Goal: Information Seeking & Learning: Learn about a topic

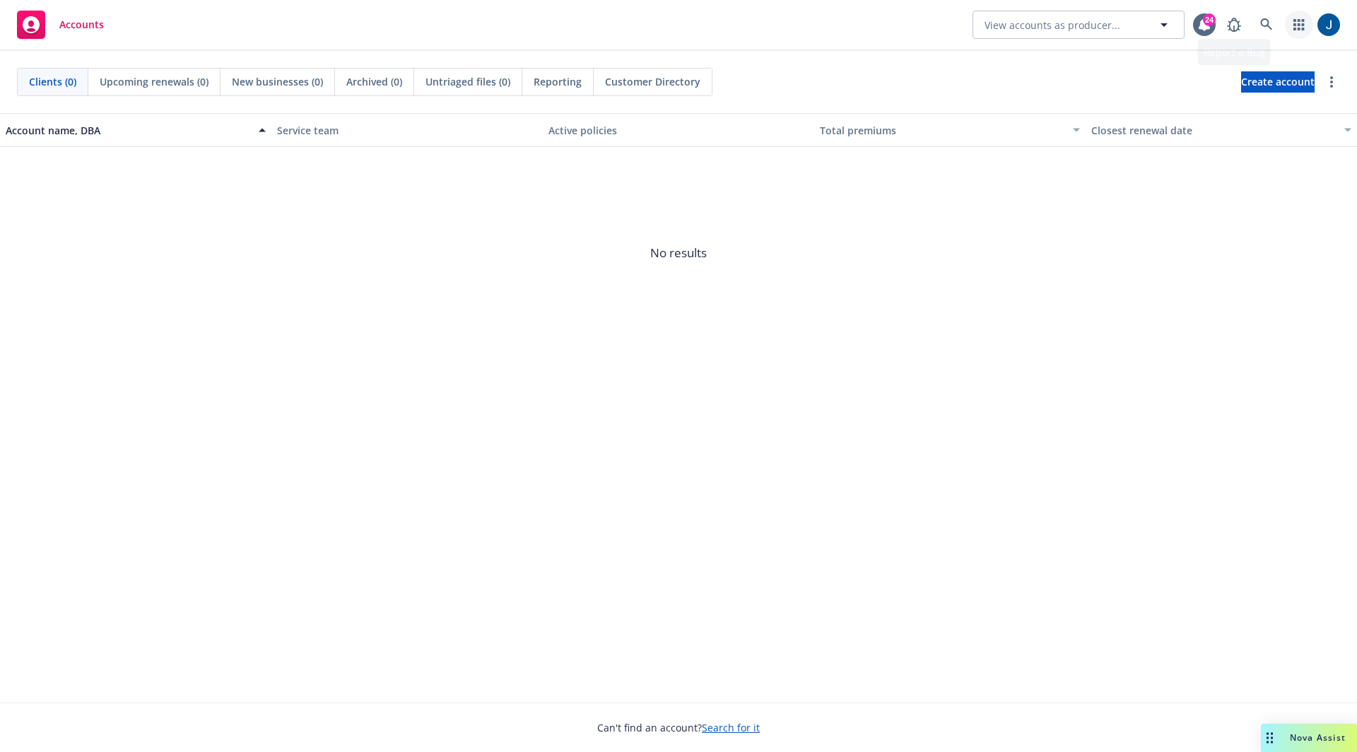
click at [1298, 26] on icon "button" at bounding box center [1299, 24] width 11 height 11
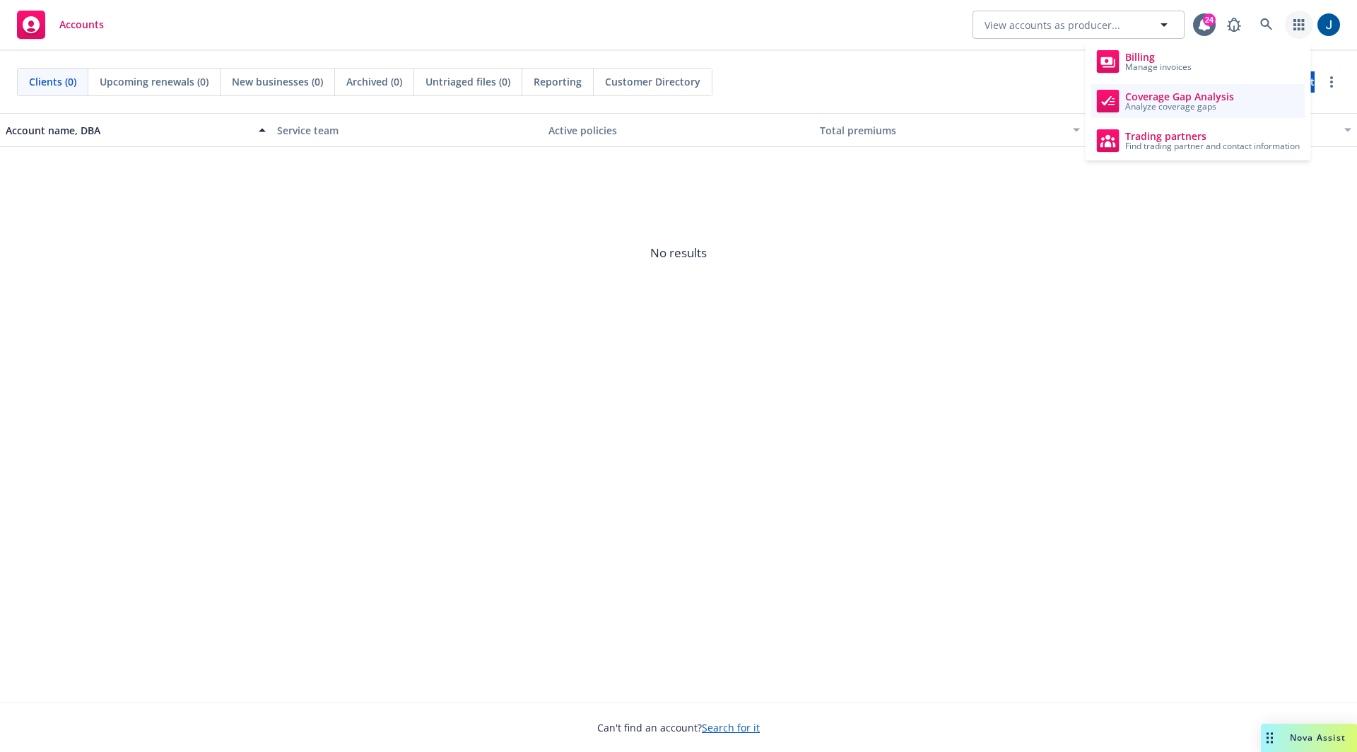
click at [1192, 100] on span "Coverage Gap Analysis" at bounding box center [1179, 96] width 109 height 11
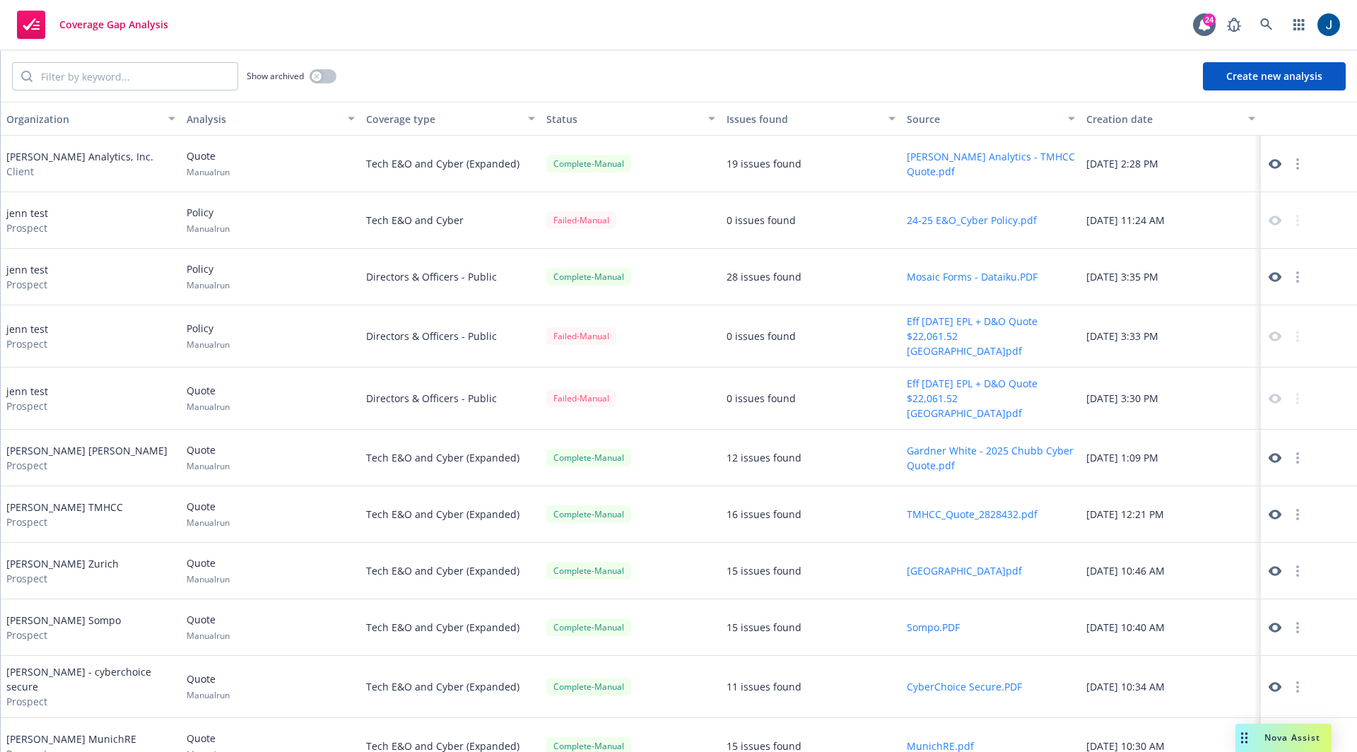
click at [1269, 165] on icon at bounding box center [1275, 164] width 13 height 13
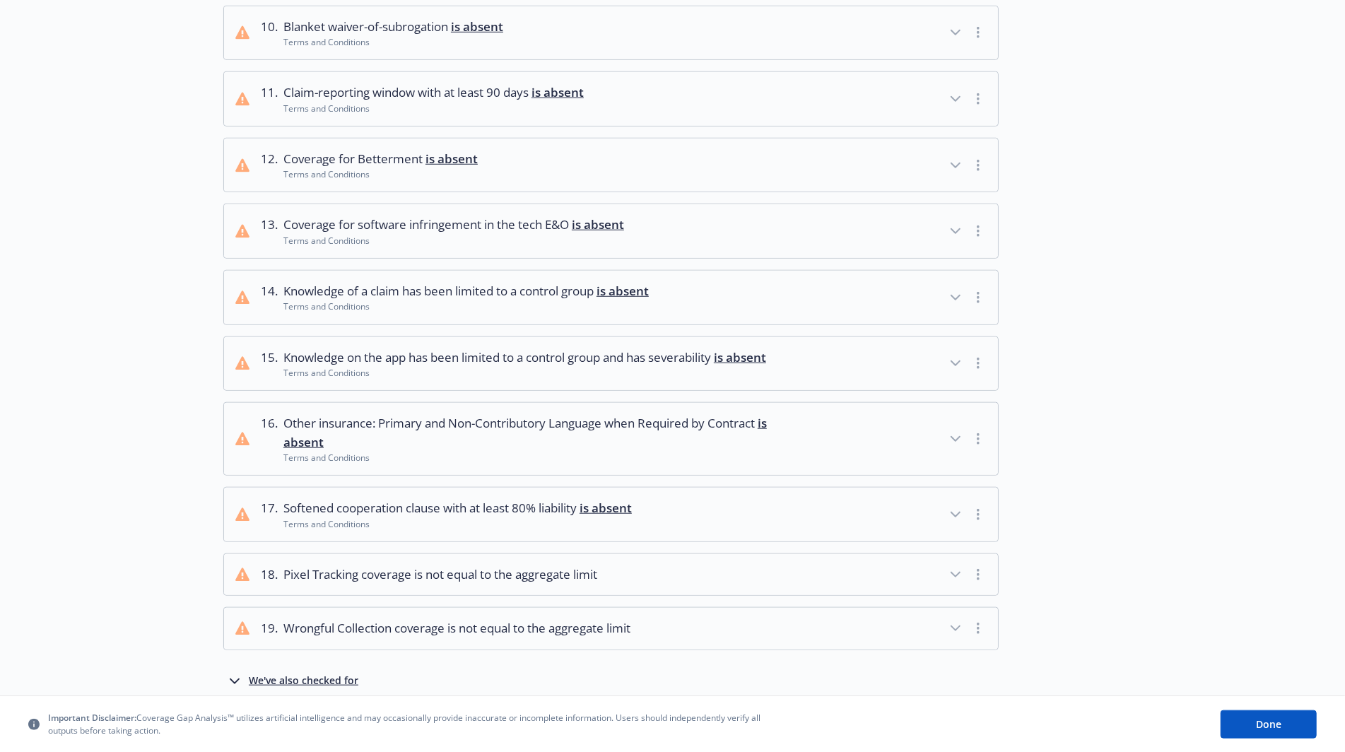
scroll to position [727, 0]
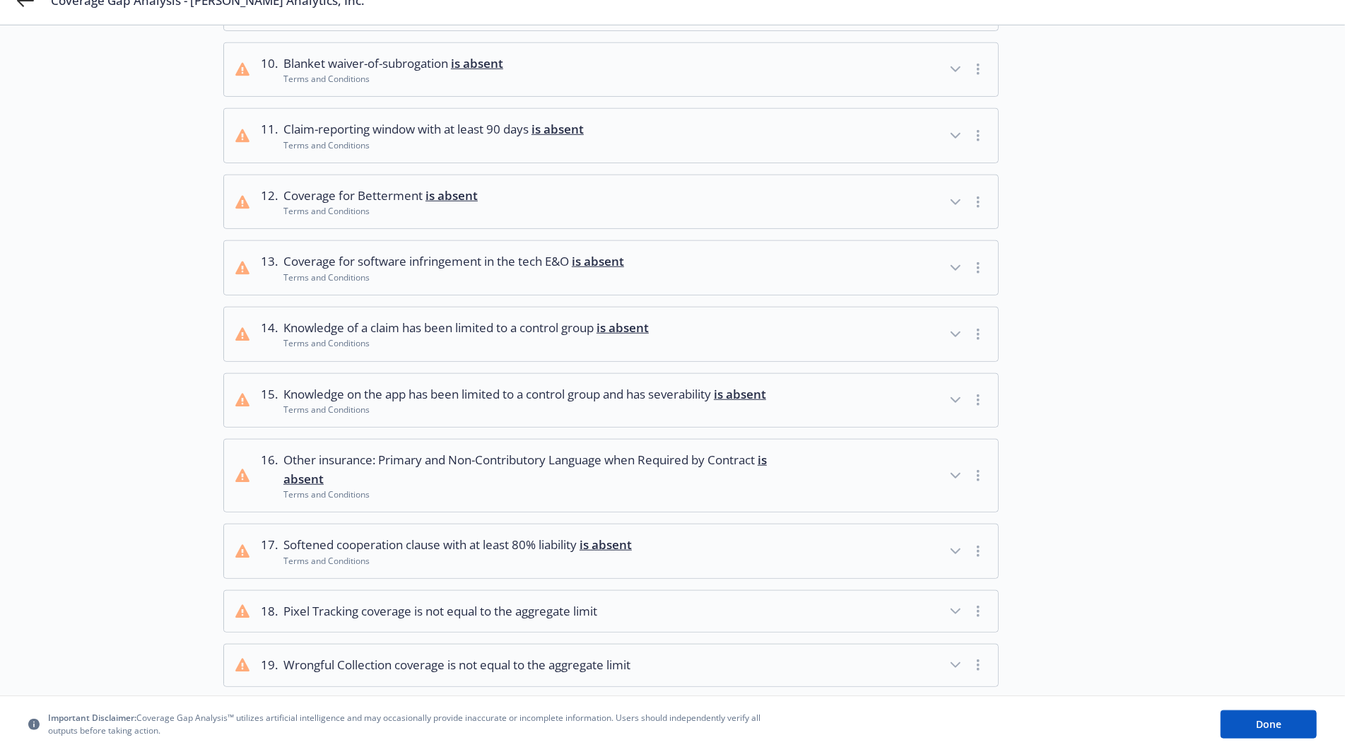
click at [744, 194] on button "12 . Coverage for Betterment is absent Terms and Conditions" at bounding box center [611, 202] width 774 height 54
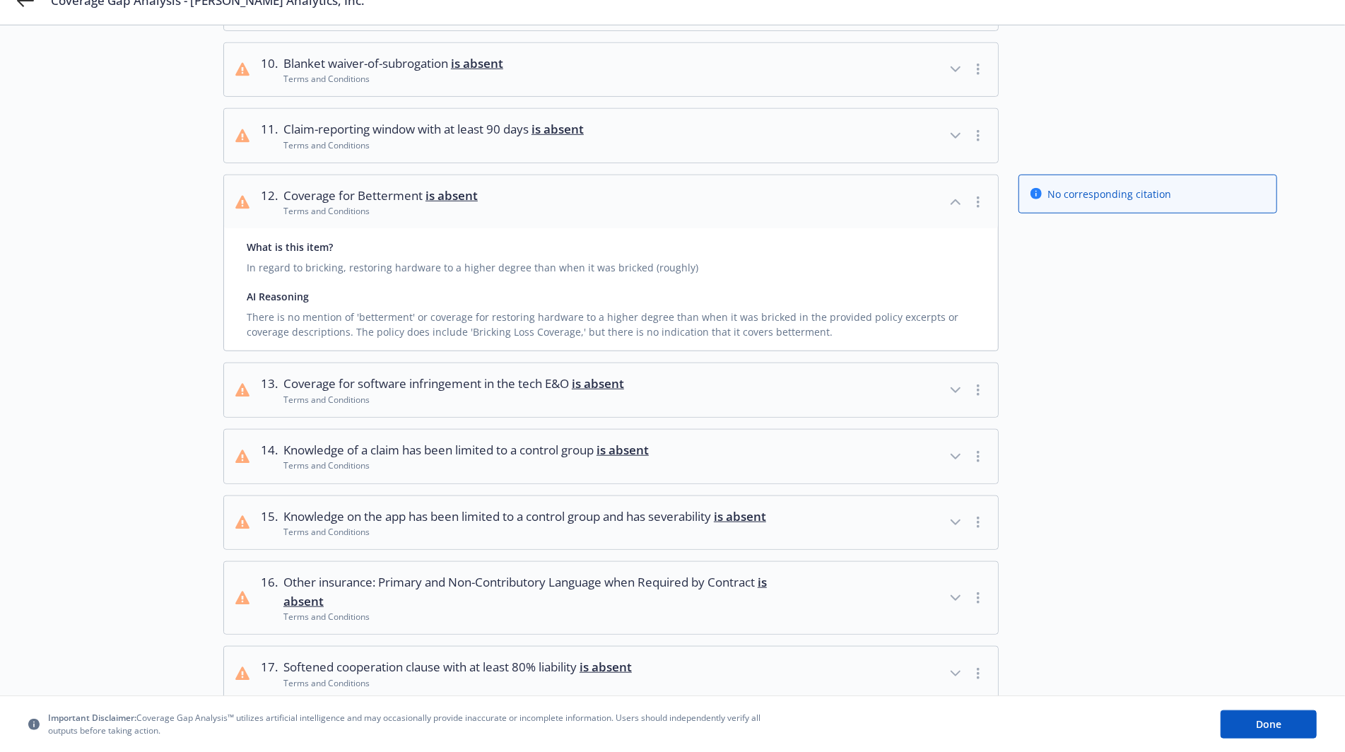
click at [1214, 322] on div "No corresponding citation" at bounding box center [1148, 263] width 259 height 177
